Goal: Register for event/course

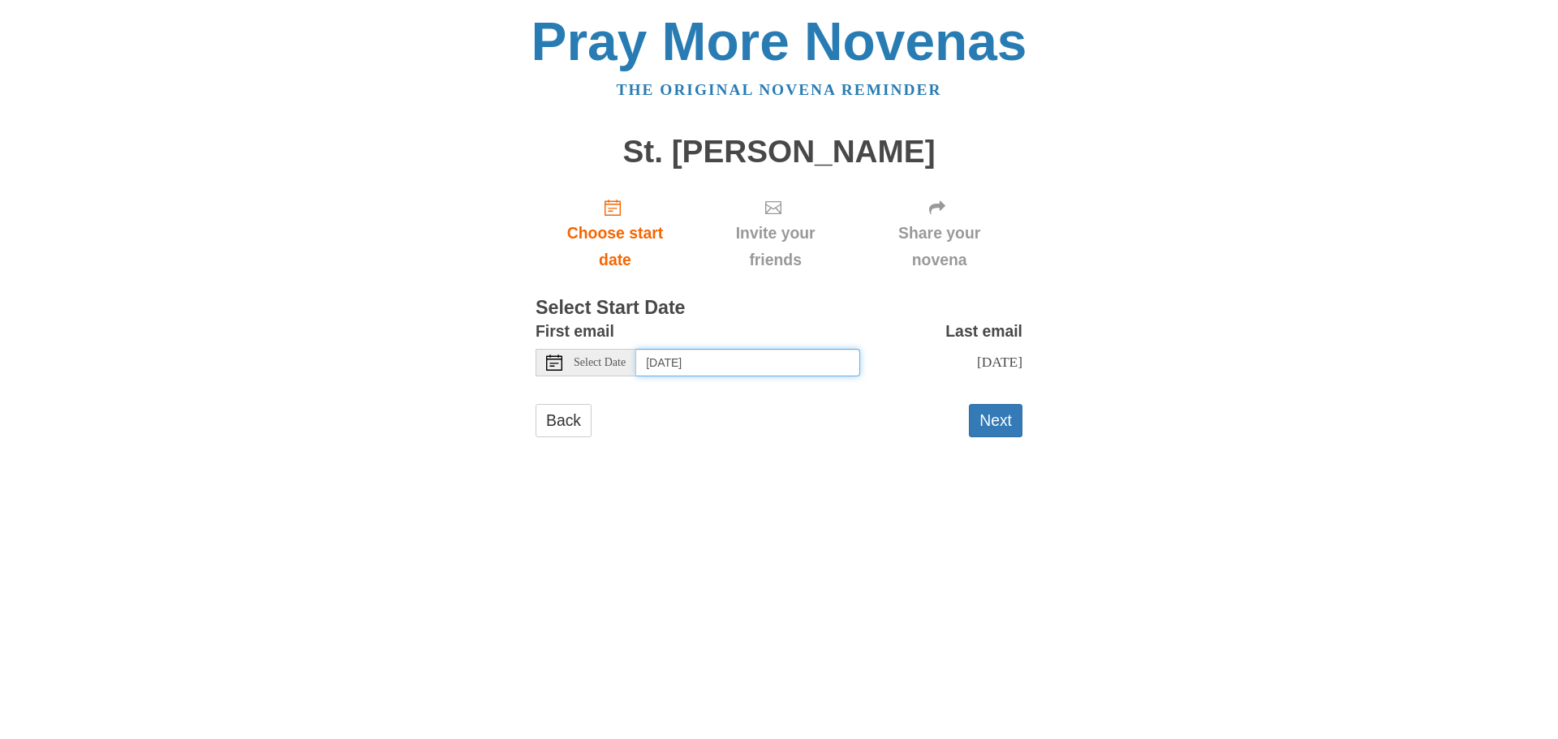
click at [784, 368] on input "[DATE]" at bounding box center [748, 363] width 224 height 28
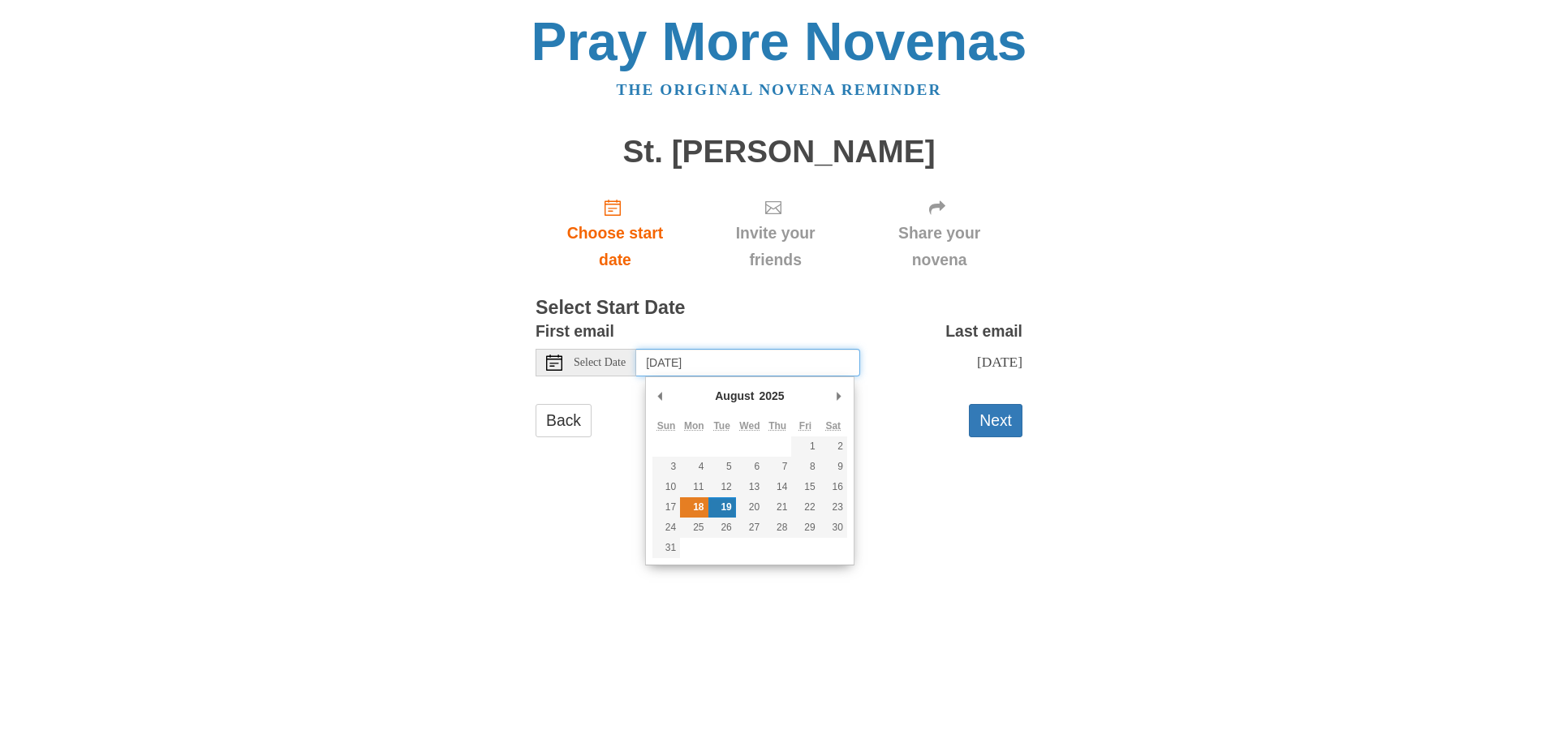
type input "[DATE]"
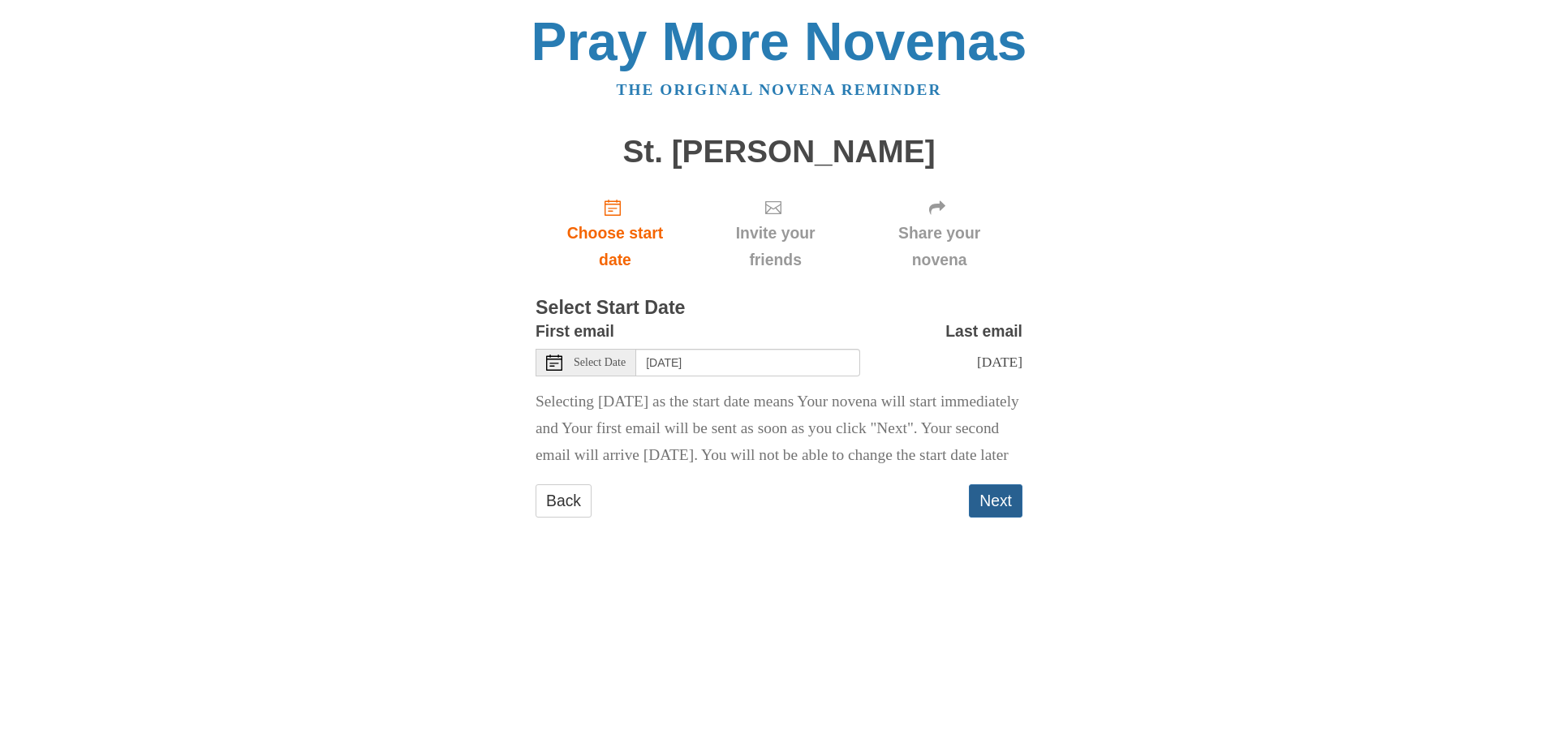
click at [981, 518] on button "Next" at bounding box center [996, 501] width 54 height 33
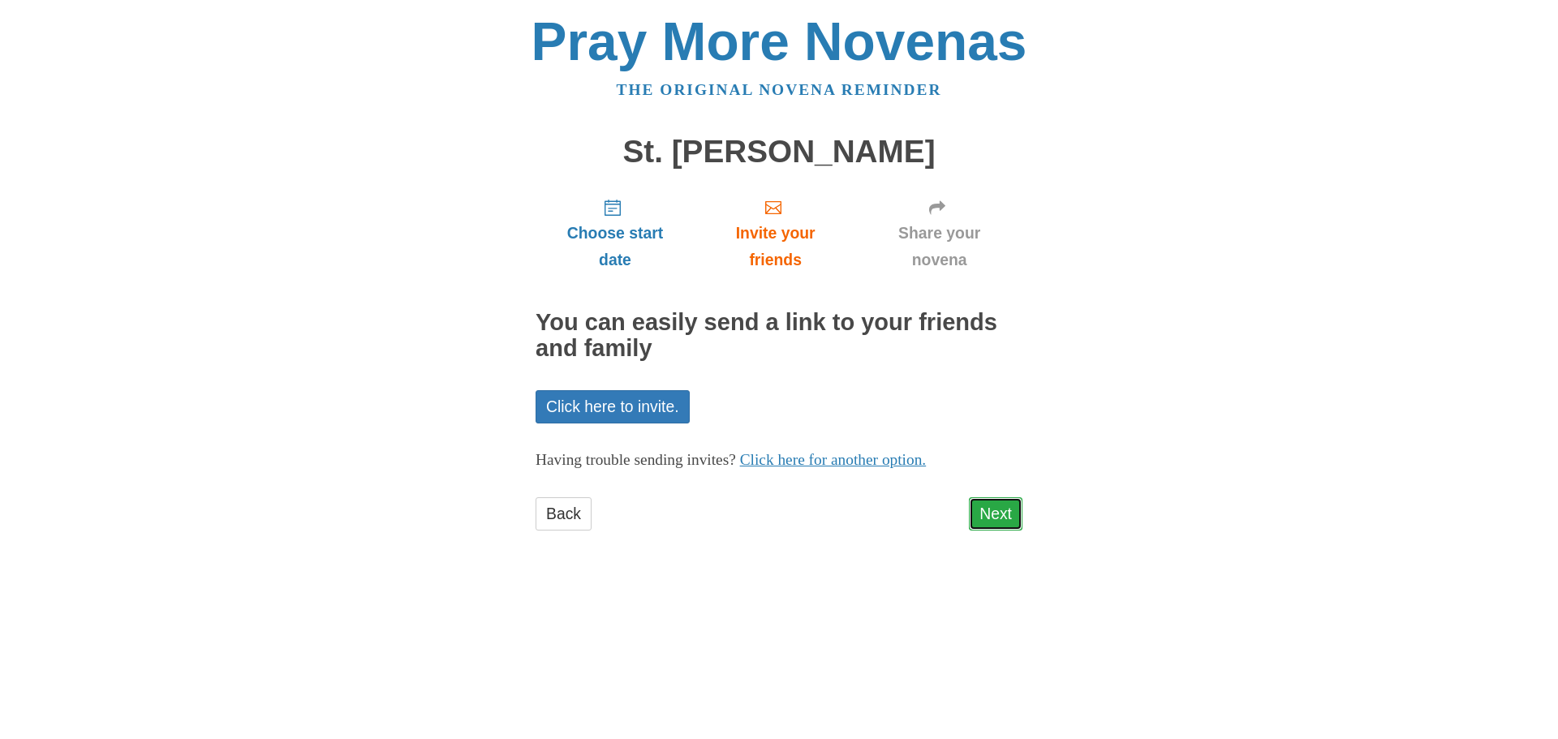
click at [993, 524] on link "Next" at bounding box center [996, 514] width 54 height 33
